Goal: Navigation & Orientation: Understand site structure

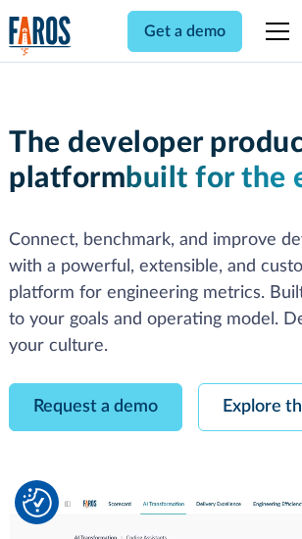
scroll to position [111, 0]
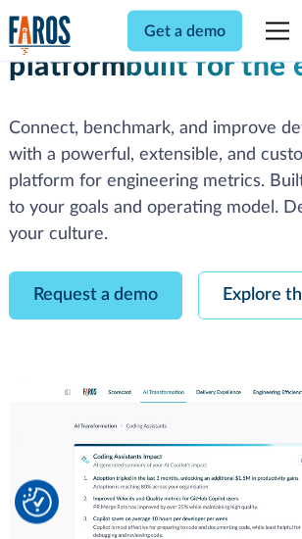
click at [96, 272] on link "Request a demo" at bounding box center [95, 296] width 173 height 48
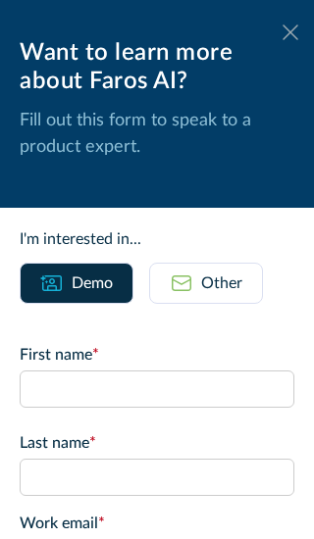
click at [282, 32] on icon at bounding box center [290, 32] width 16 height 15
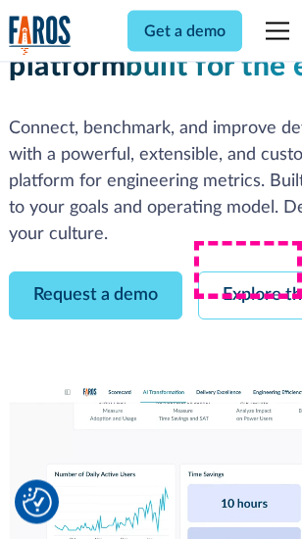
click at [256, 272] on link "Explore the platform" at bounding box center [302, 296] width 209 height 48
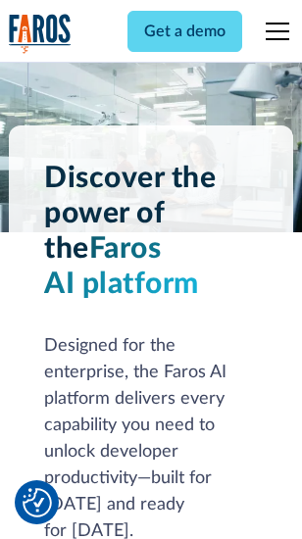
scroll to position [14930, 0]
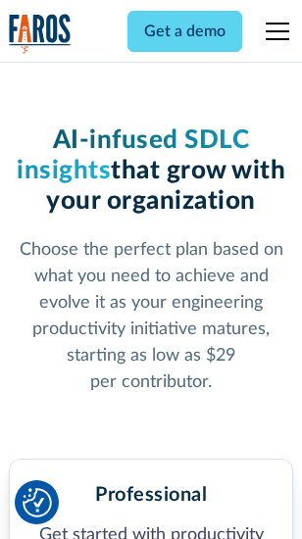
scroll to position [3107, 0]
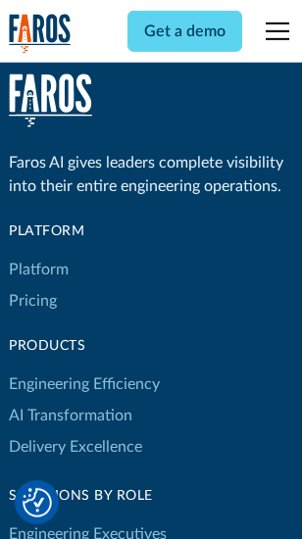
click at [38, 270] on link "Platform" at bounding box center [39, 269] width 60 height 31
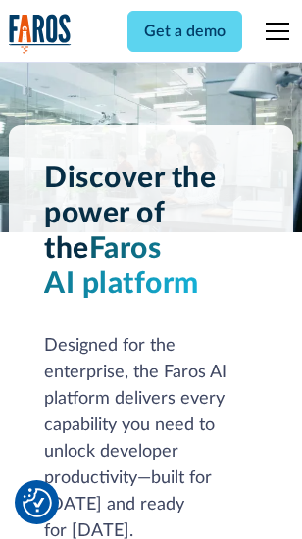
scroll to position [15560, 0]
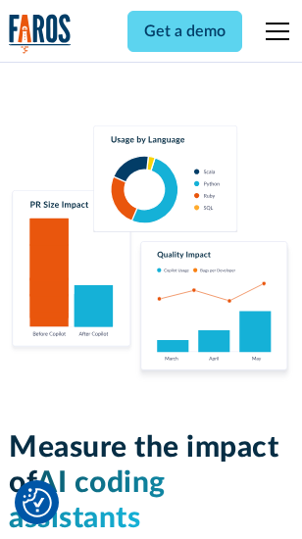
scroll to position [12236, 0]
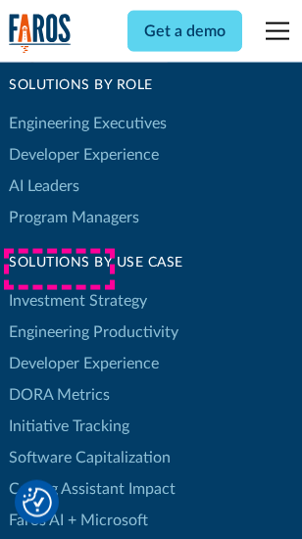
click at [59, 379] on link "DORA Metrics" at bounding box center [59, 394] width 101 height 31
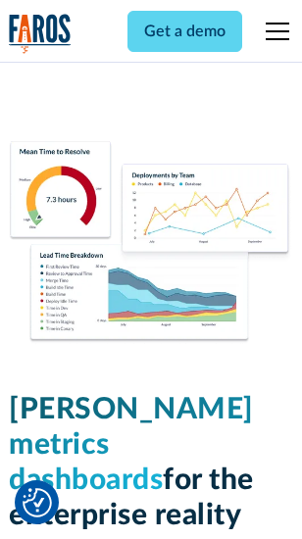
scroll to position [8677, 0]
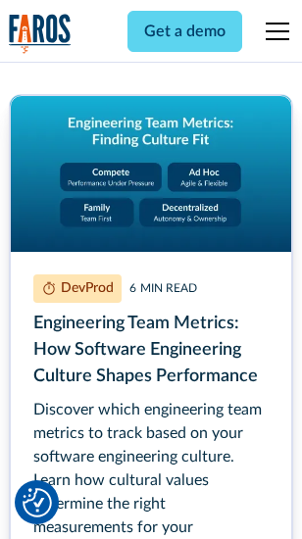
scroll to position [8920, 0]
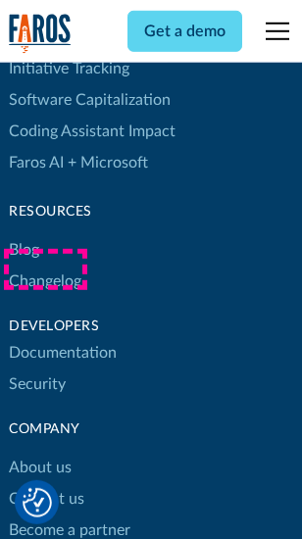
click at [45, 270] on link "Changelog" at bounding box center [45, 281] width 73 height 31
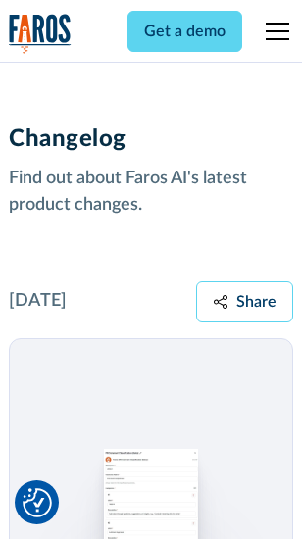
scroll to position [24034, 0]
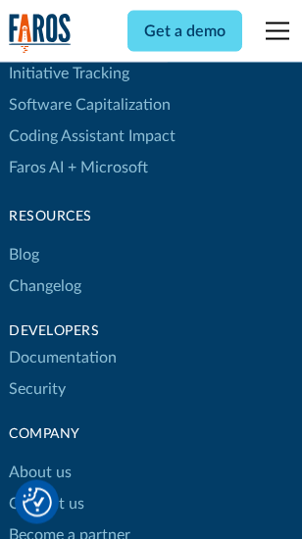
click at [39, 458] on link "About us" at bounding box center [40, 473] width 63 height 31
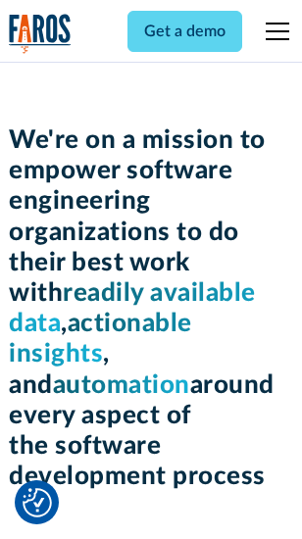
scroll to position [6778, 0]
